Goal: Find specific page/section: Find specific page/section

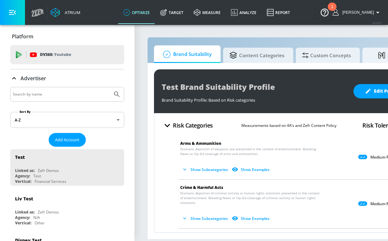
click at [49, 93] on input "Search by name" at bounding box center [61, 94] width 97 height 8
click at [110, 87] on button "Submit Search" at bounding box center [117, 94] width 14 height 14
drag, startPoint x: 41, startPoint y: 88, endPoint x: 41, endPoint y: 101, distance: 12.8
click at [41, 101] on div "innocean" at bounding box center [67, 94] width 114 height 15
click at [26, 93] on input "innocean" at bounding box center [61, 94] width 97 height 8
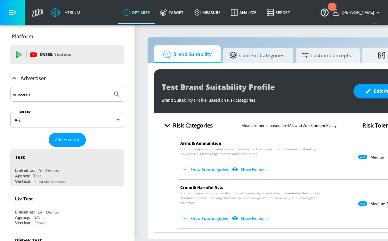
click at [26, 93] on input "innocean" at bounding box center [61, 94] width 97 height 8
type input "hyundai"
click at [110, 87] on button "Submit Search" at bounding box center [117, 94] width 14 height 14
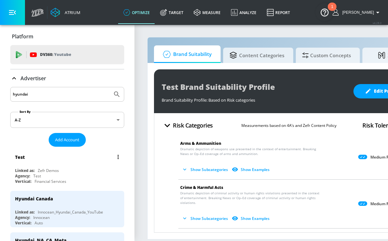
scroll to position [27, 0]
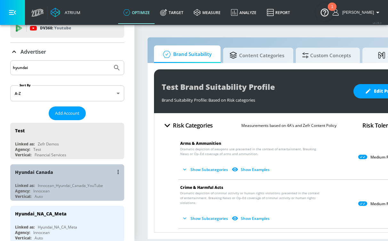
click at [72, 173] on div "Hyundai Canada" at bounding box center [68, 171] width 107 height 15
